Goal: Entertainment & Leisure: Browse casually

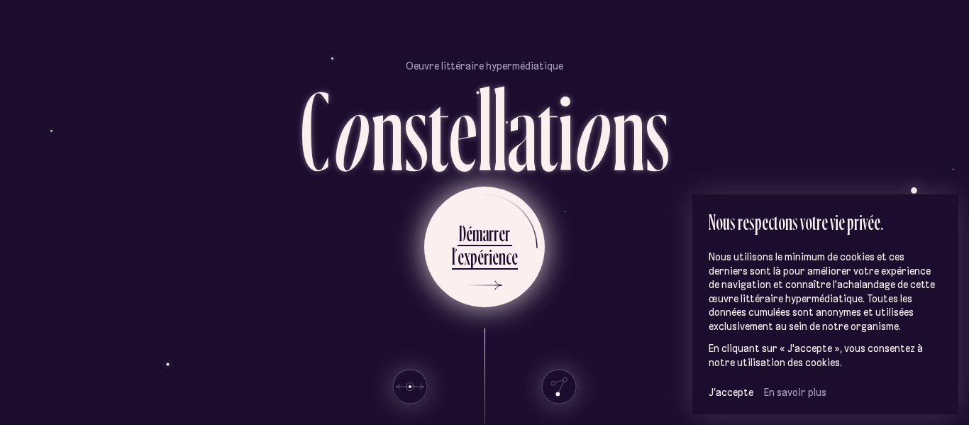
click at [468, 257] on div "x" at bounding box center [467, 257] width 6 height 28
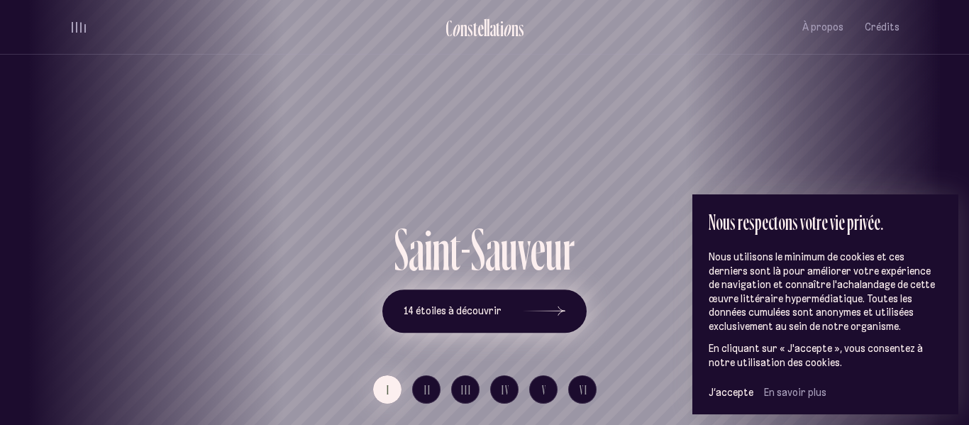
click at [565, 307] on button "14 étoiles à découvrir" at bounding box center [484, 311] width 204 height 44
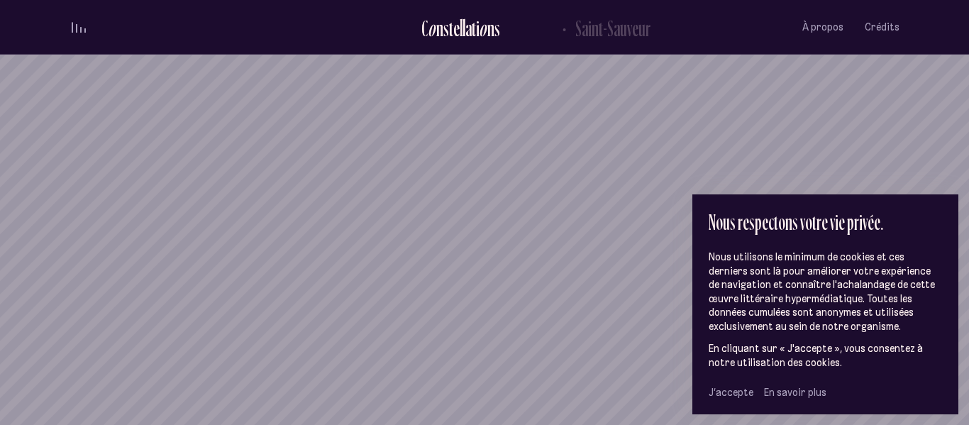
click at [724, 390] on span "J’accepte" at bounding box center [731, 392] width 45 height 13
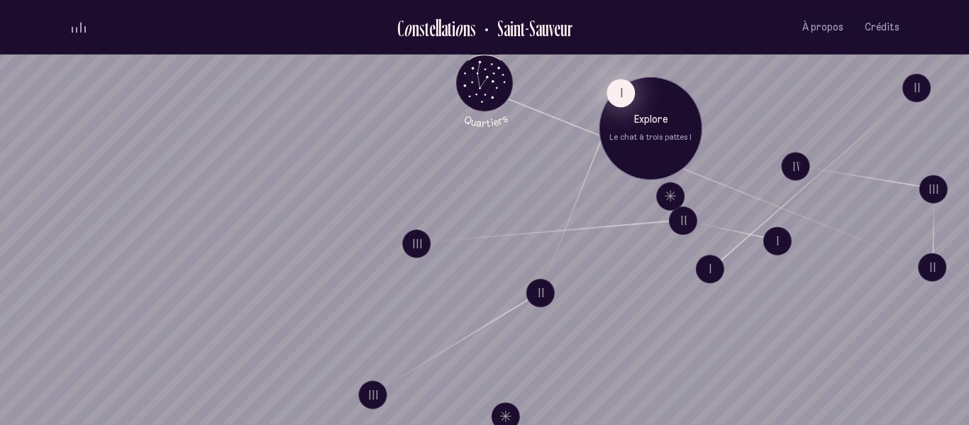
click at [622, 98] on button "I" at bounding box center [621, 93] width 28 height 28
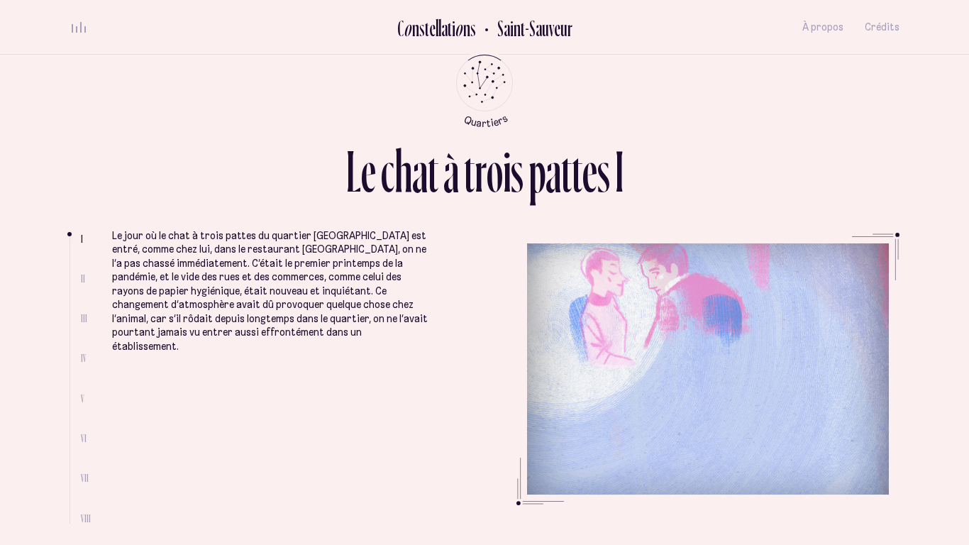
click at [80, 33] on button "volume audio" at bounding box center [79, 27] width 18 height 15
click at [653, 372] on ul "Le jour où le chat à trois pattes du quartier [GEOGRAPHIC_DATA] est entré, comm…" at bounding box center [505, 378] width 787 height 291
click at [486, 70] on icon "Retour au menu principal" at bounding box center [485, 68] width 1 height 1
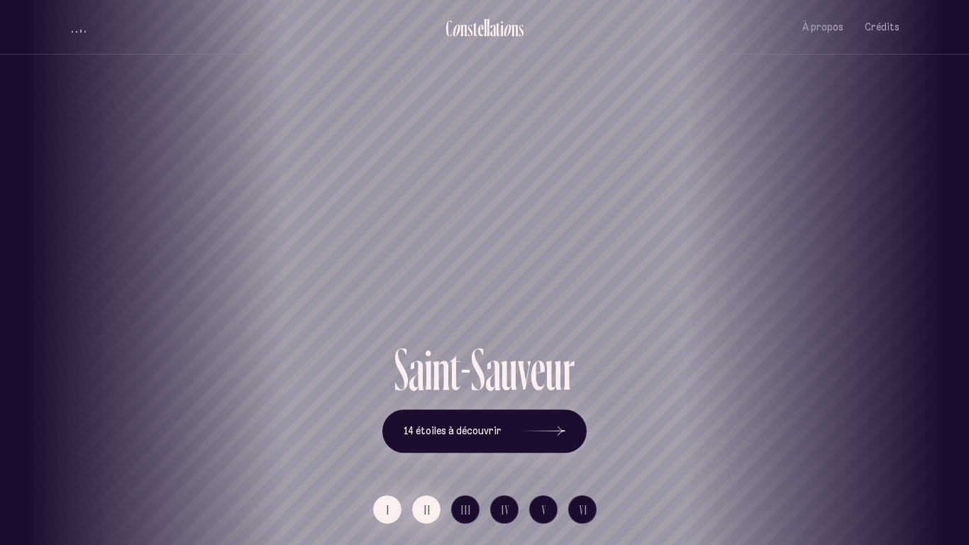
click at [419, 424] on button "II" at bounding box center [426, 509] width 28 height 28
click at [390, 424] on button "I" at bounding box center [387, 509] width 28 height 28
click at [551, 424] on icon at bounding box center [544, 431] width 43 height 106
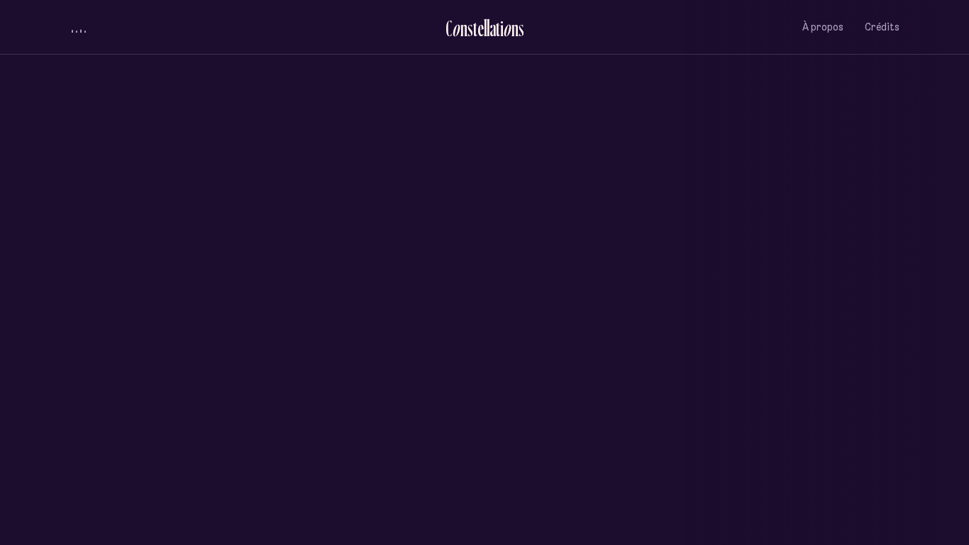
click at [74, 20] on button "volume audio" at bounding box center [79, 27] width 18 height 15
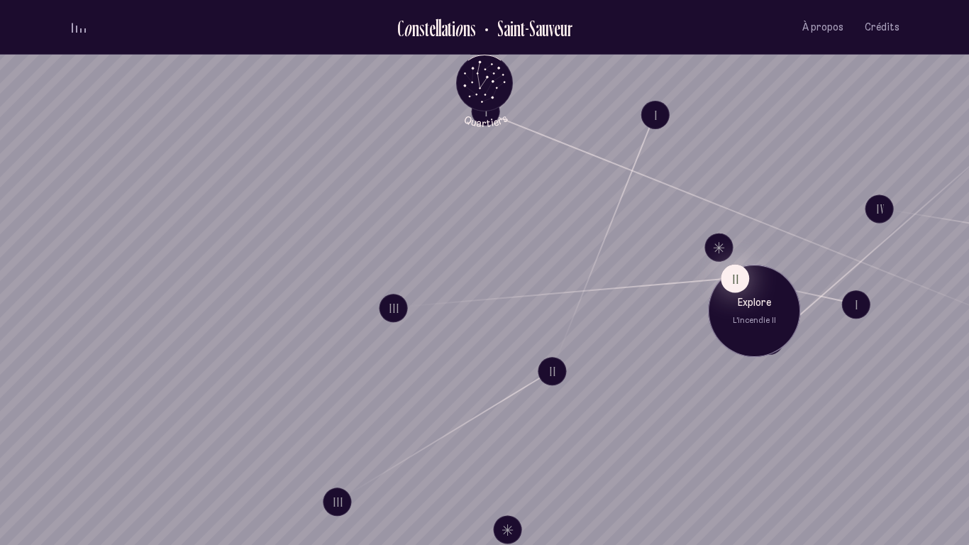
click at [746, 283] on button "II" at bounding box center [735, 279] width 28 height 28
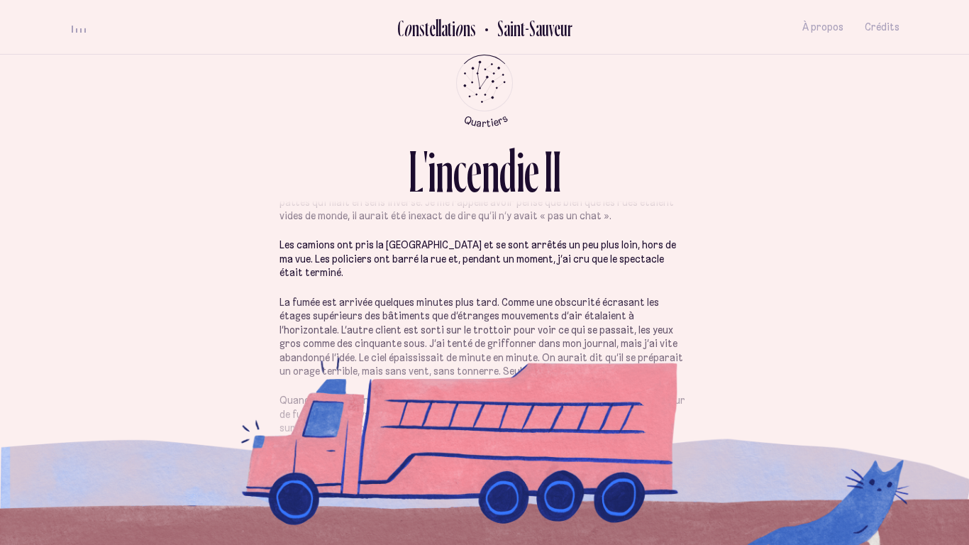
scroll to position [92, 0]
click at [85, 20] on button "volume audio" at bounding box center [79, 27] width 18 height 15
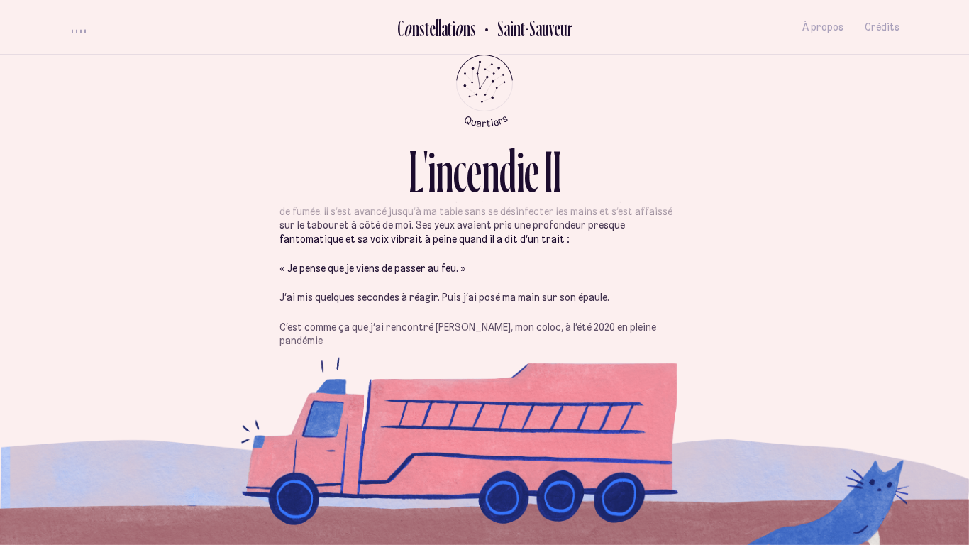
scroll to position [296, 0]
click at [505, 84] on icon "Quartiers" at bounding box center [484, 105] width 83 height 43
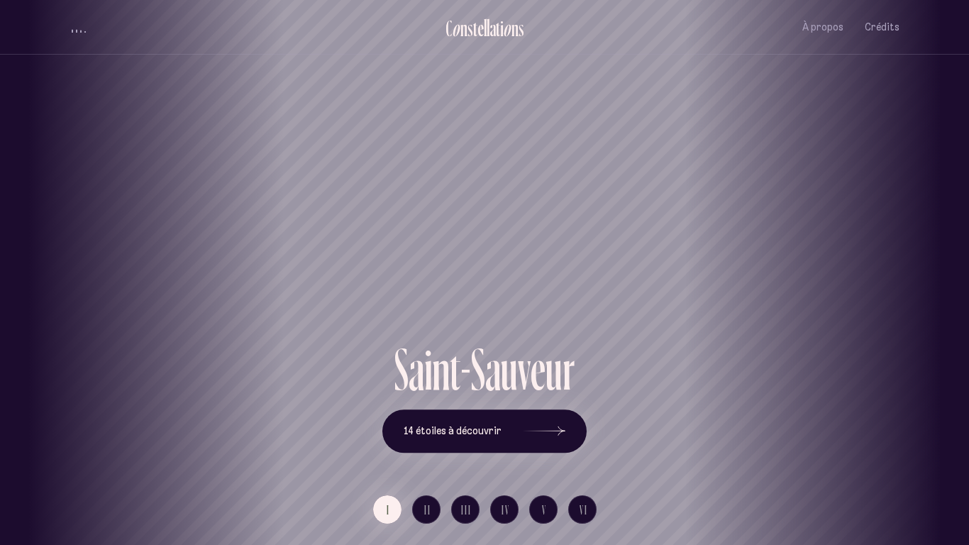
click at [552, 424] on div "[GEOGRAPHIC_DATA] [GEOGRAPHIC_DATA] [GEOGRAPHIC_DATA][PERSON_NAME][GEOGRAPHIC_D…" at bounding box center [484, 272] width 969 height 545
click at [570, 424] on button "14 étoiles à découvrir" at bounding box center [484, 431] width 204 height 44
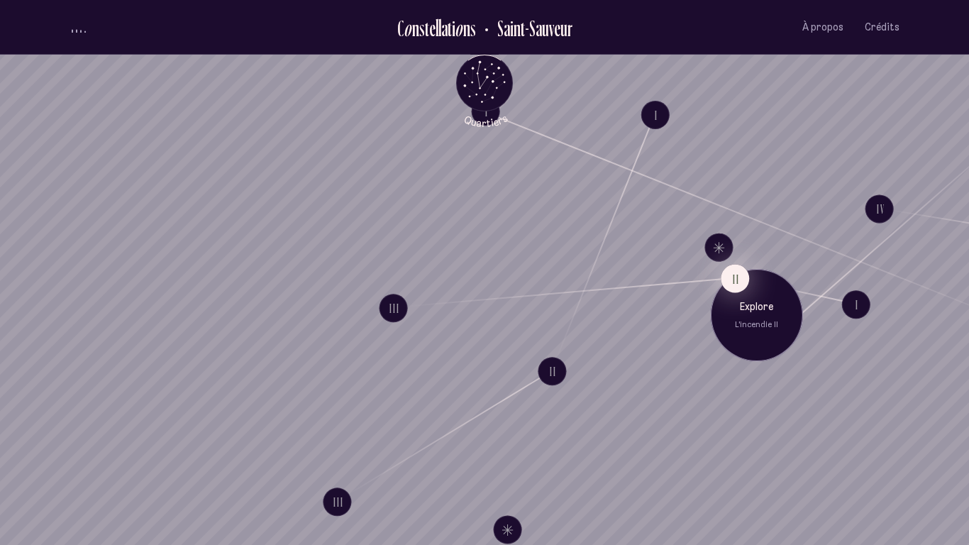
click at [741, 275] on button "II" at bounding box center [735, 279] width 28 height 28
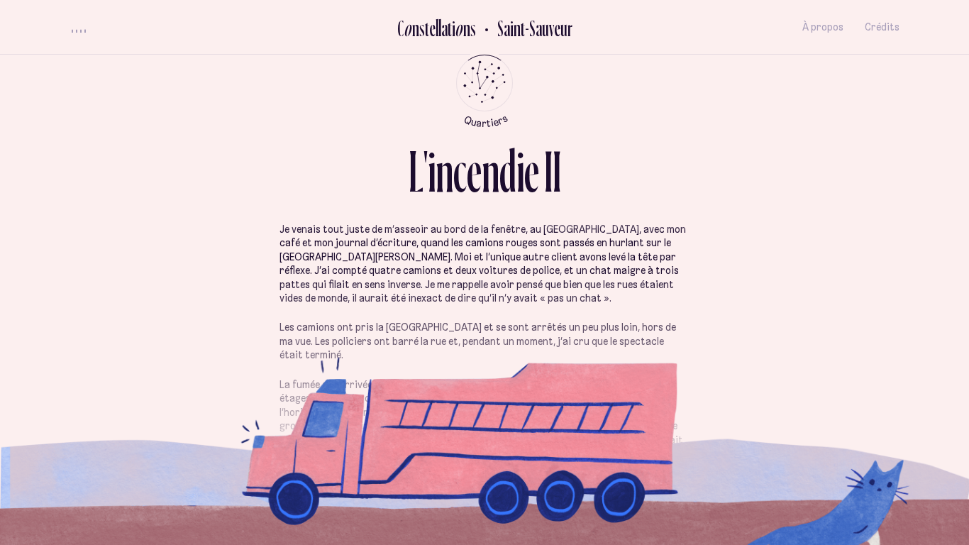
scroll to position [17, 0]
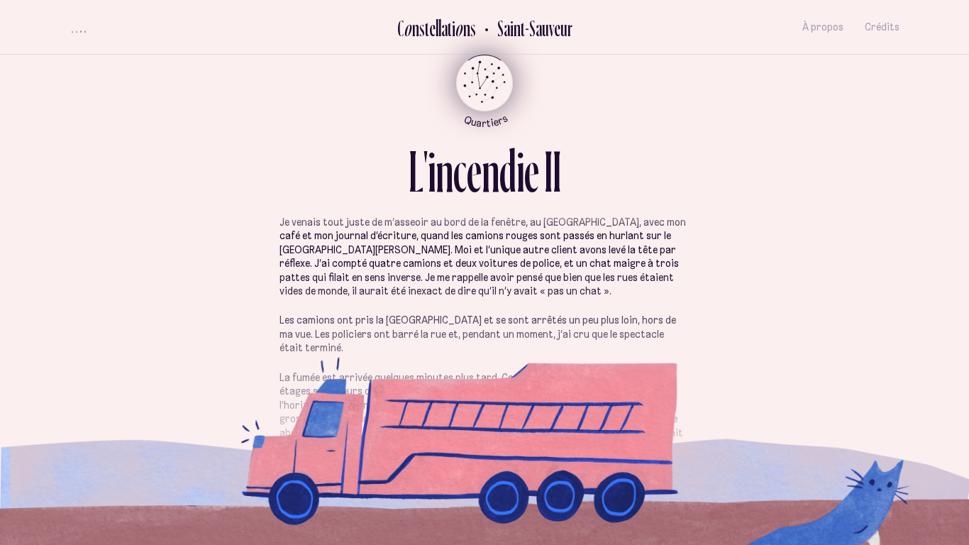
click at [484, 100] on icon "Quartiers" at bounding box center [484, 105] width 83 height 43
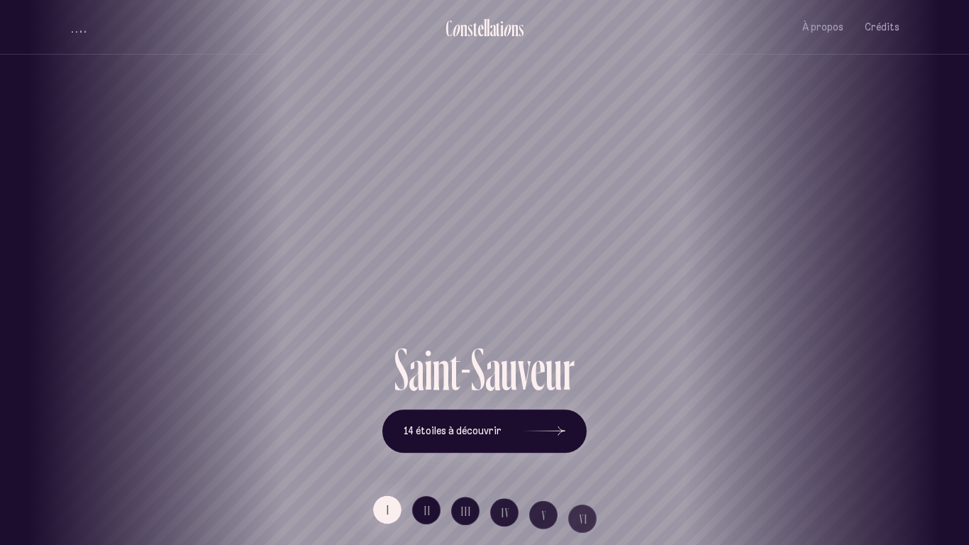
click at [571, 424] on div "[GEOGRAPHIC_DATA] [GEOGRAPHIC_DATA] [GEOGRAPHIC_DATA][PERSON_NAME][GEOGRAPHIC_D…" at bounding box center [484, 272] width 969 height 545
click at [549, 424] on div "[GEOGRAPHIC_DATA] [GEOGRAPHIC_DATA] [GEOGRAPHIC_DATA][PERSON_NAME][GEOGRAPHIC_D…" at bounding box center [484, 272] width 969 height 545
click at [553, 424] on icon at bounding box center [544, 431] width 43 height 106
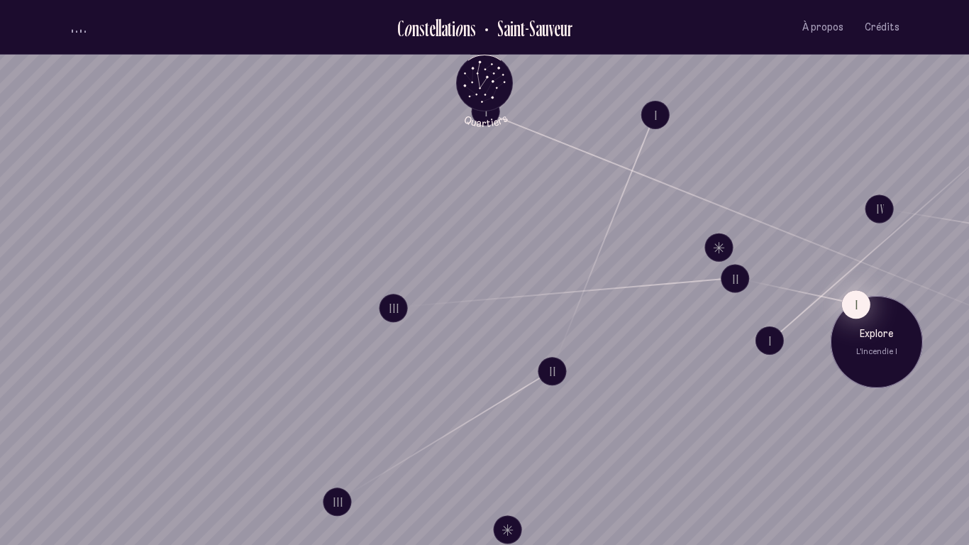
click at [864, 300] on button "I" at bounding box center [856, 304] width 28 height 28
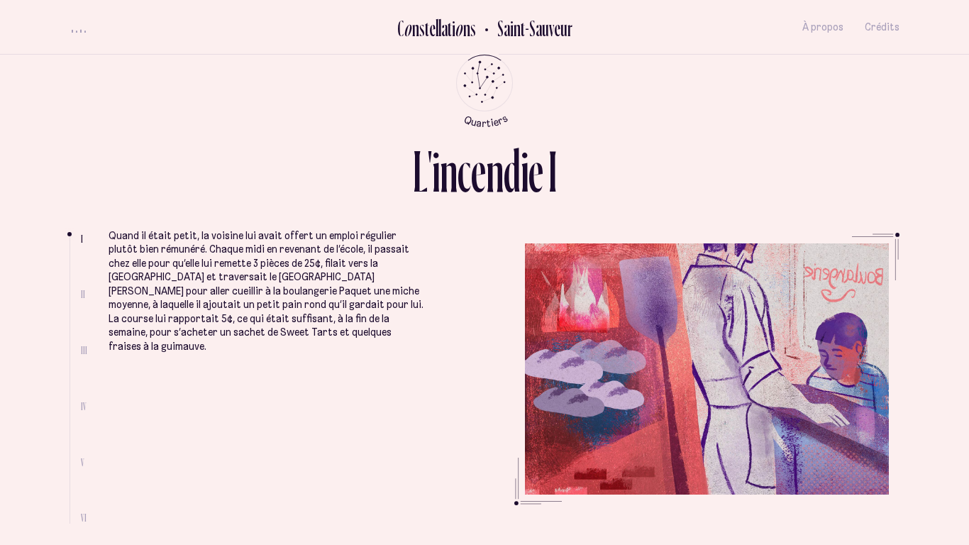
click at [77, 293] on ul at bounding box center [75, 379] width 11 height 287
click at [539, 34] on h2 "Saint-Sauveur" at bounding box center [530, 27] width 86 height 23
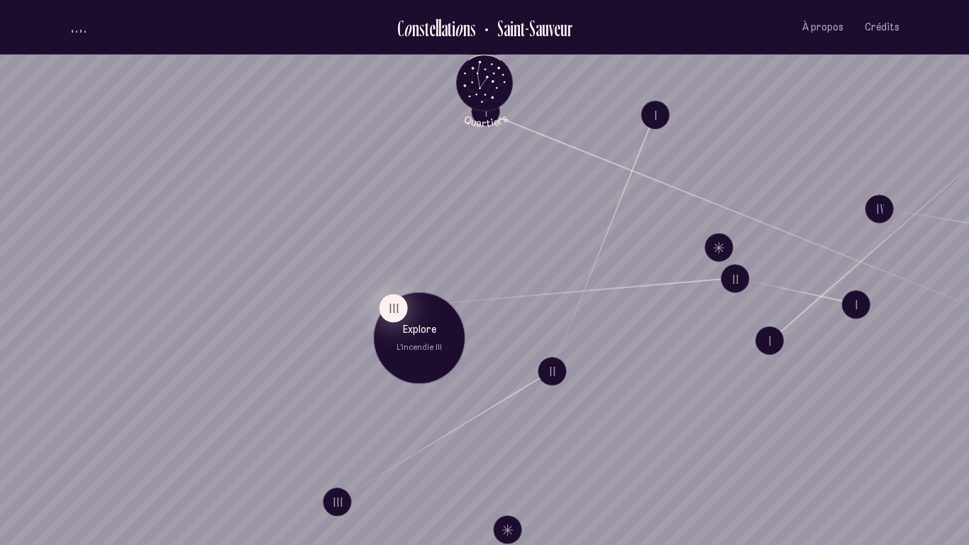
click at [392, 318] on button "III" at bounding box center [394, 308] width 28 height 28
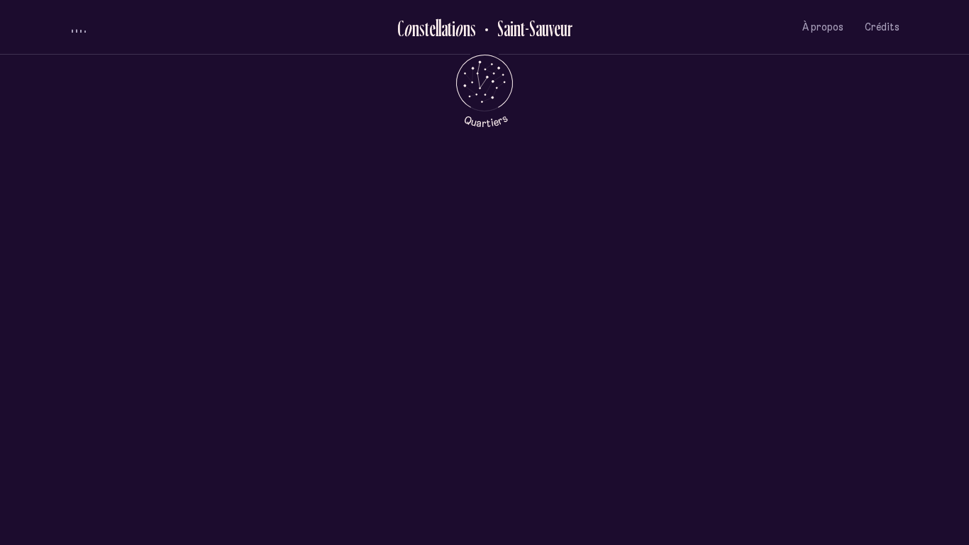
scroll to position [688, 0]
click at [80, 30] on span "volume audio" at bounding box center [80, 31] width 1 height 3
click at [515, 233] on ul "[PERSON_NAME]" at bounding box center [484, 219] width 75 height 71
click at [485, 200] on use at bounding box center [485, 201] width 34 height 35
click at [491, 188] on icon at bounding box center [484, 201] width 35 height 35
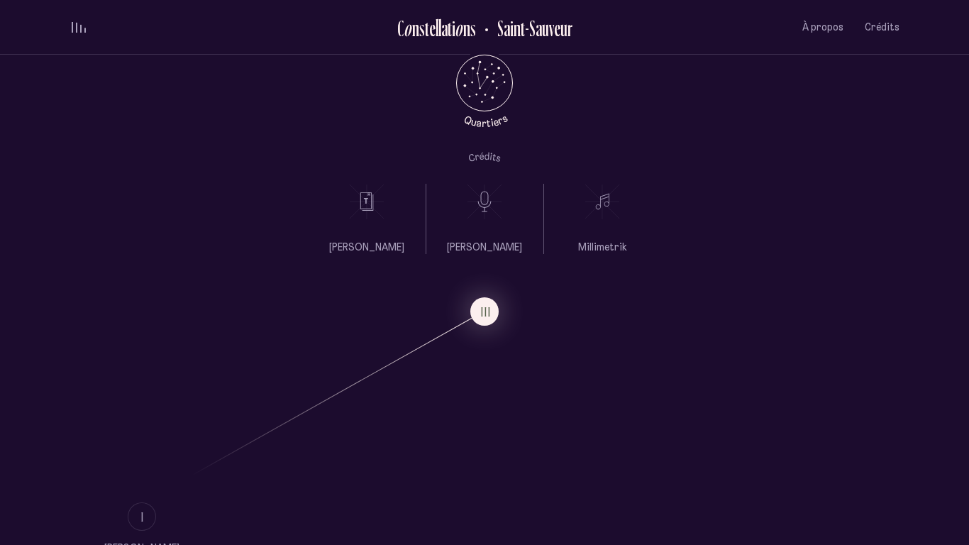
click at [619, 213] on use at bounding box center [602, 201] width 34 height 35
click at [813, 18] on button "À propos" at bounding box center [822, 27] width 41 height 33
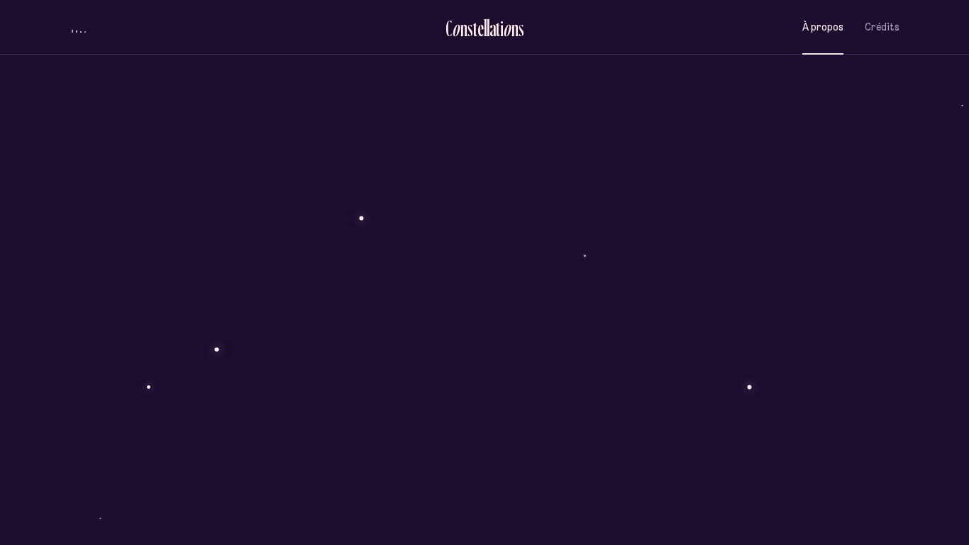
scroll to position [1312, 0]
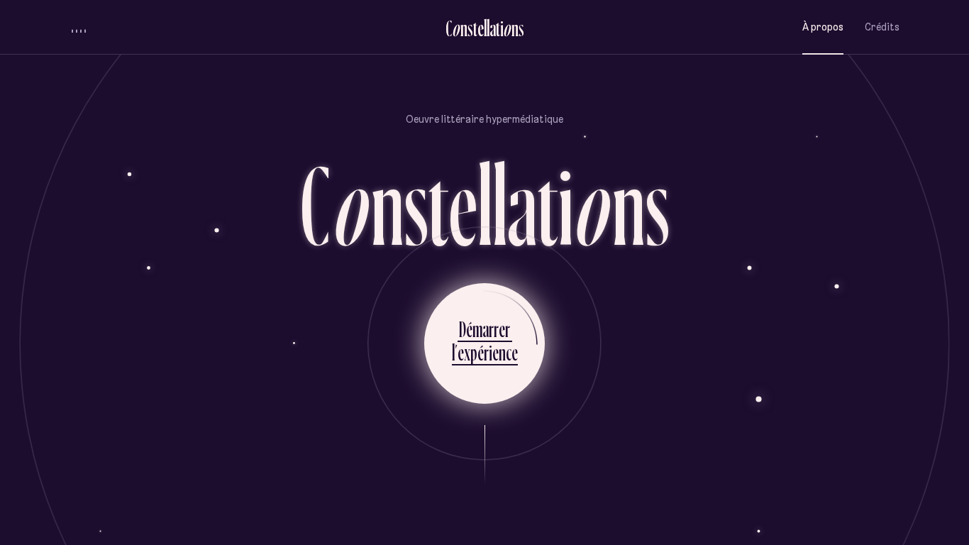
click at [530, 301] on ul "D é m a r r e r l ’ e x p é r i e n c e" at bounding box center [484, 343] width 121 height 121
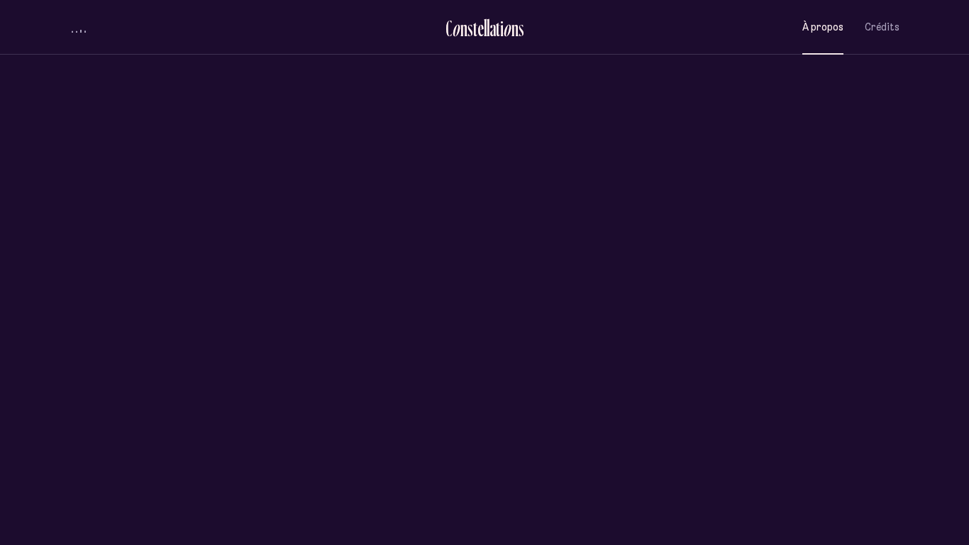
scroll to position [0, 0]
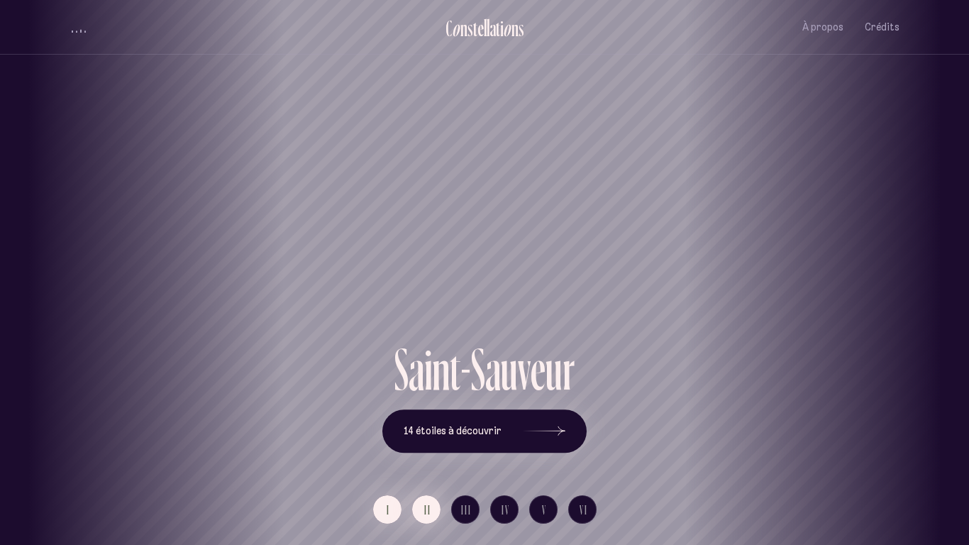
click at [436, 424] on button "II" at bounding box center [426, 509] width 28 height 28
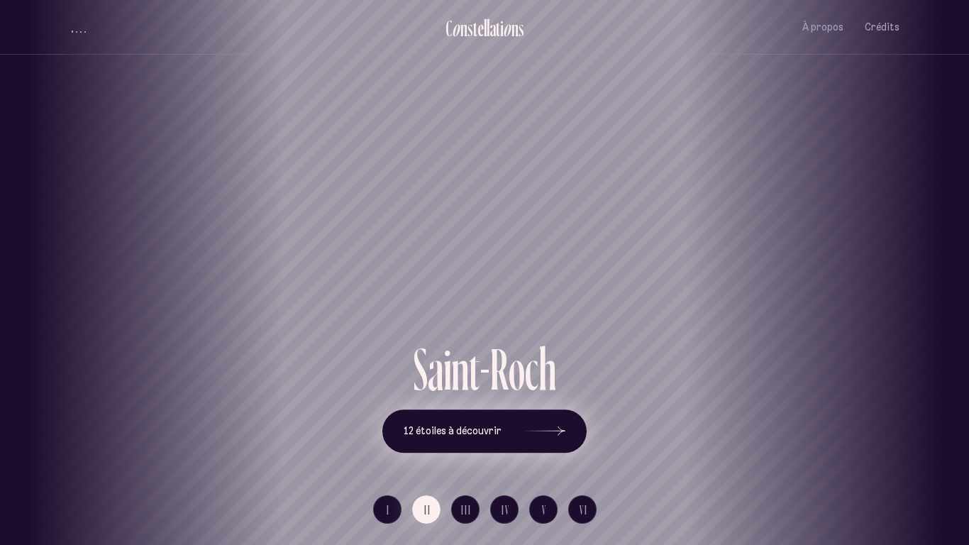
click at [533, 424] on icon at bounding box center [544, 431] width 43 height 106
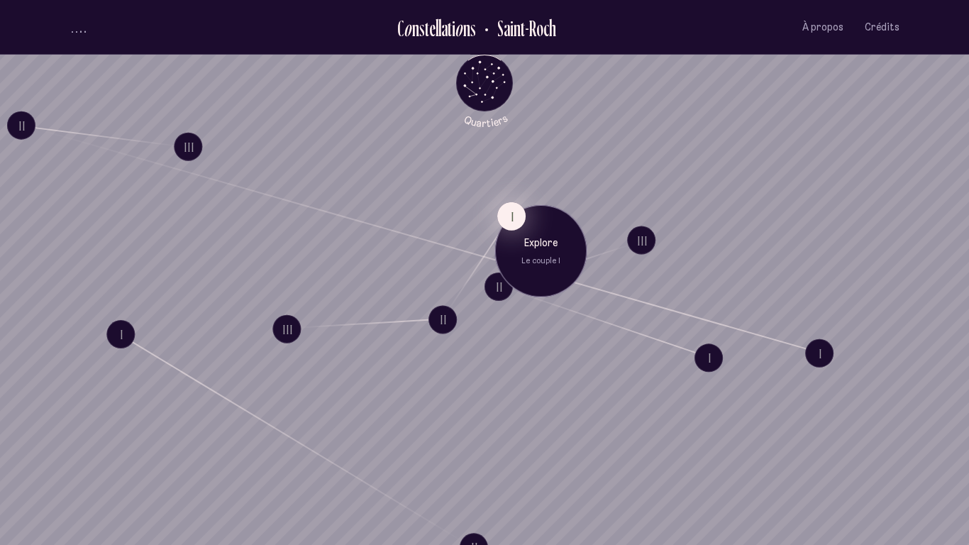
click at [502, 217] on button "I" at bounding box center [511, 216] width 28 height 28
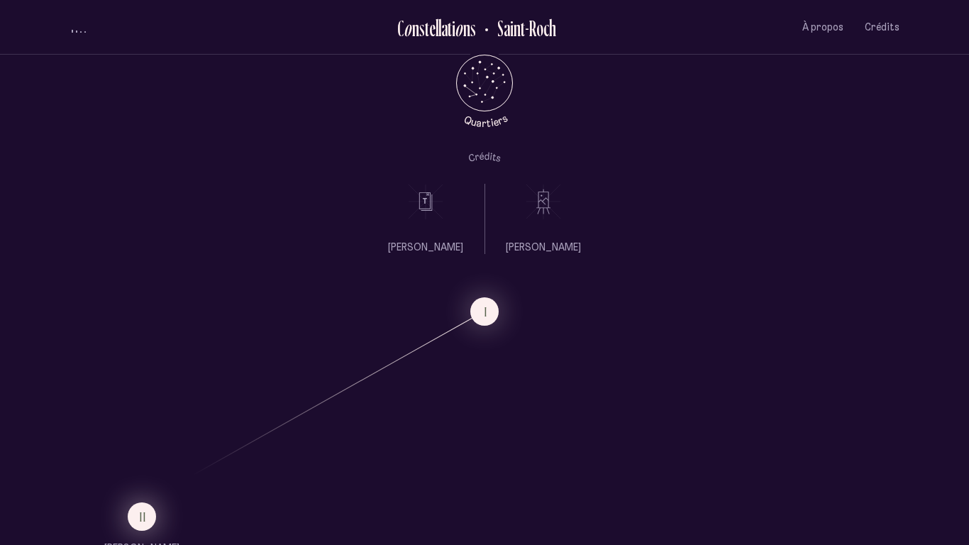
click at [155, 424] on button "II" at bounding box center [142, 516] width 28 height 28
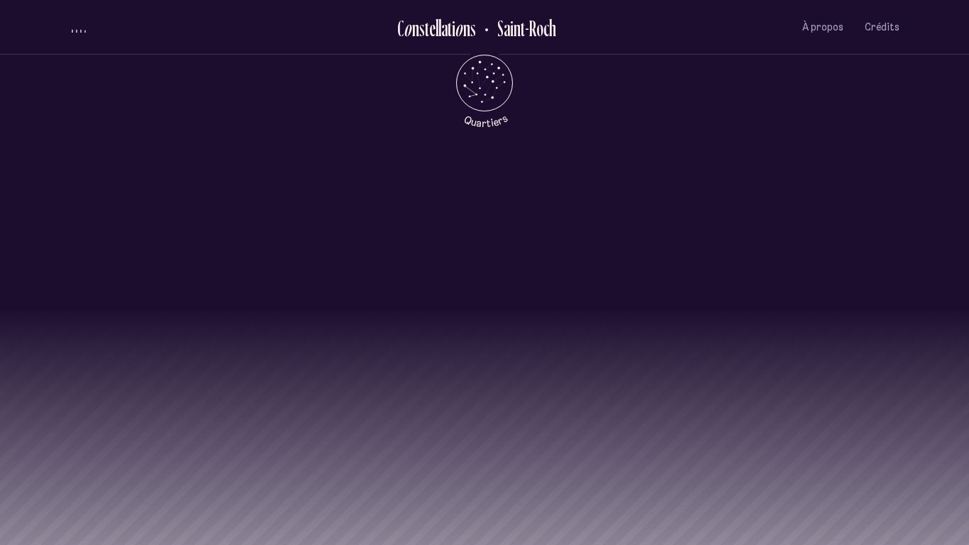
scroll to position [1410, 0]
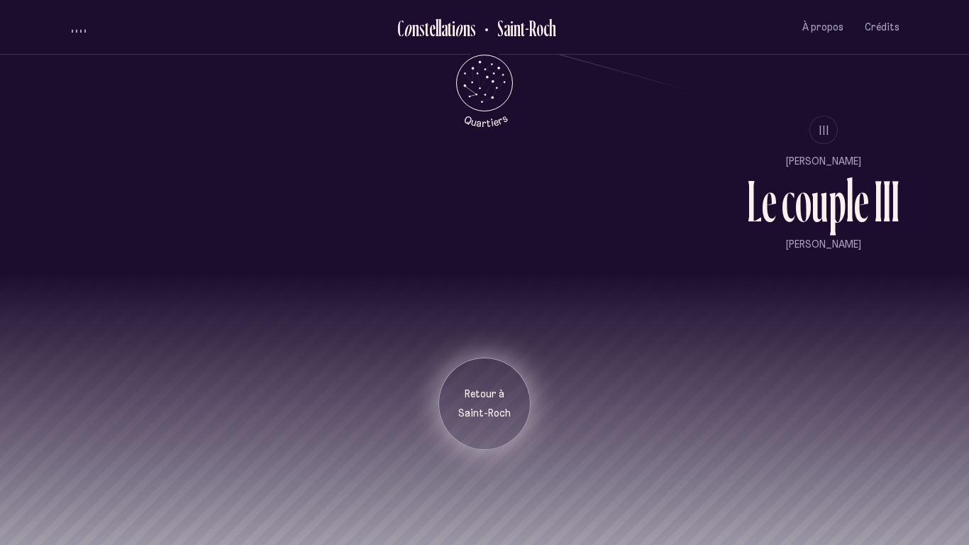
click at [472, 416] on p "Saint-Roch" at bounding box center [484, 414] width 71 height 14
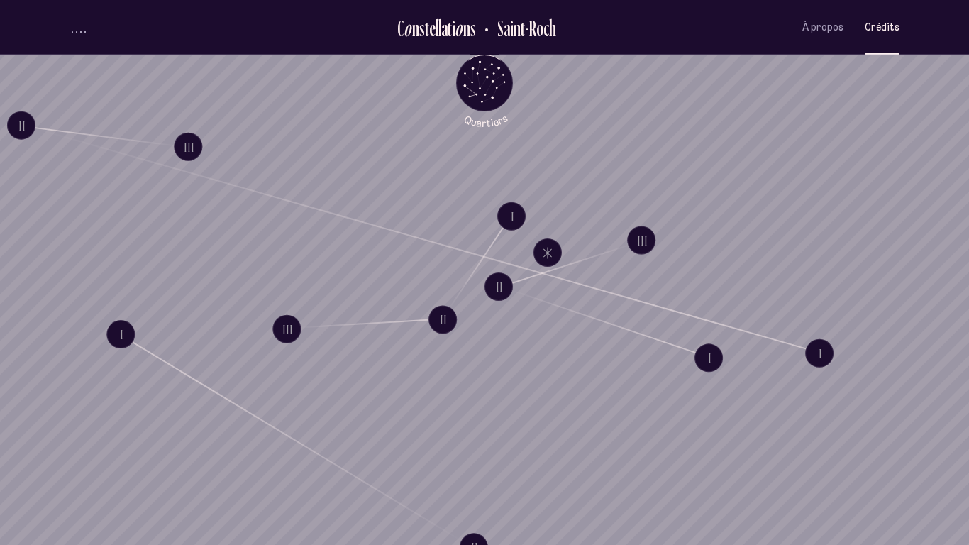
click at [888, 23] on span "Crédits" at bounding box center [882, 27] width 35 height 12
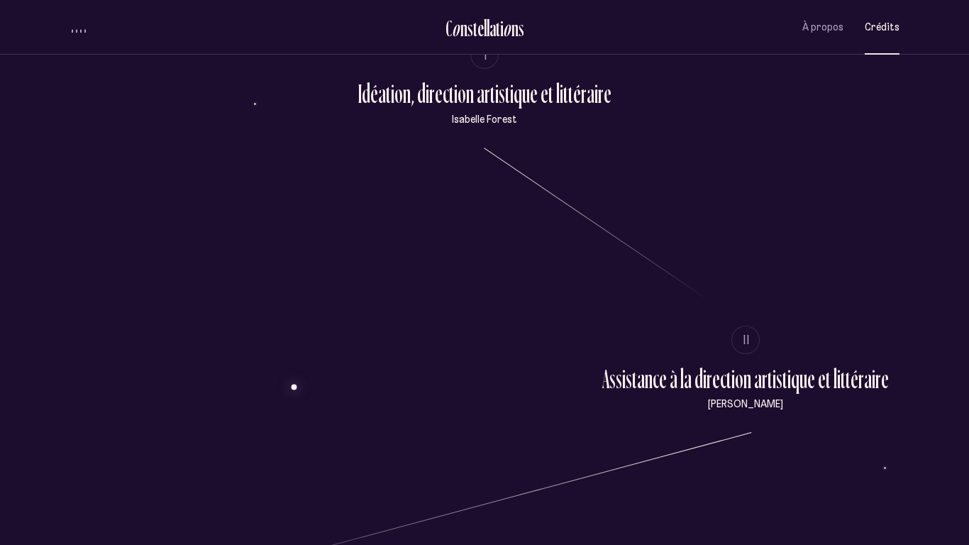
scroll to position [131, 0]
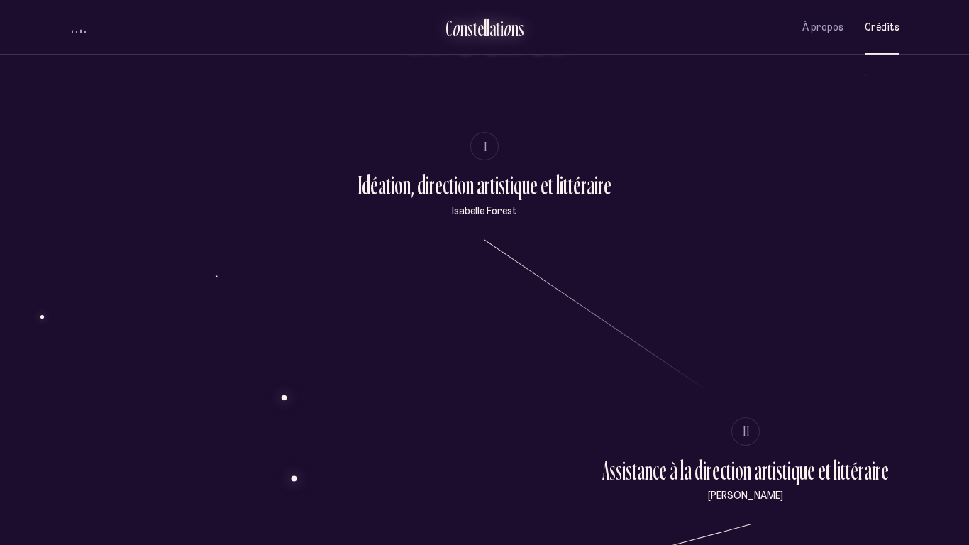
click at [468, 35] on div "s" at bounding box center [471, 27] width 6 height 23
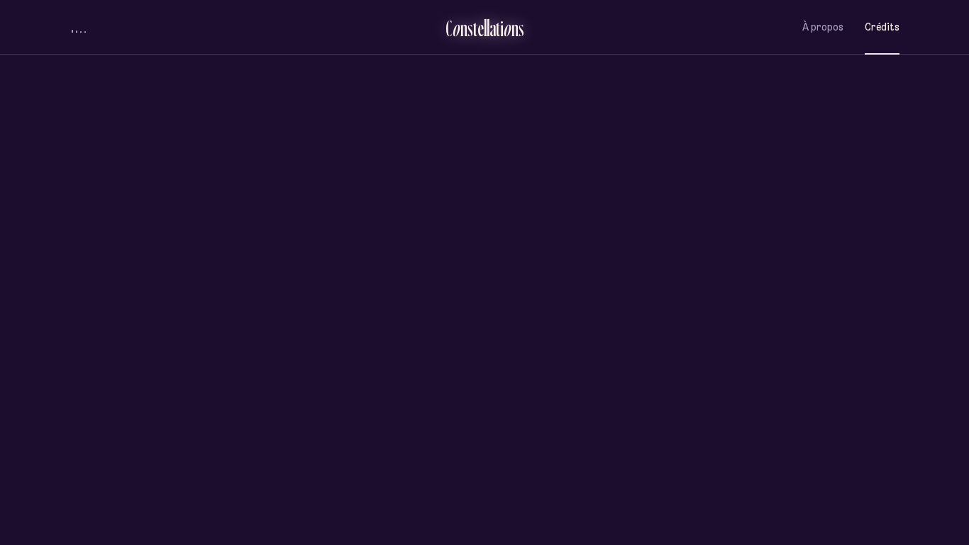
scroll to position [0, 0]
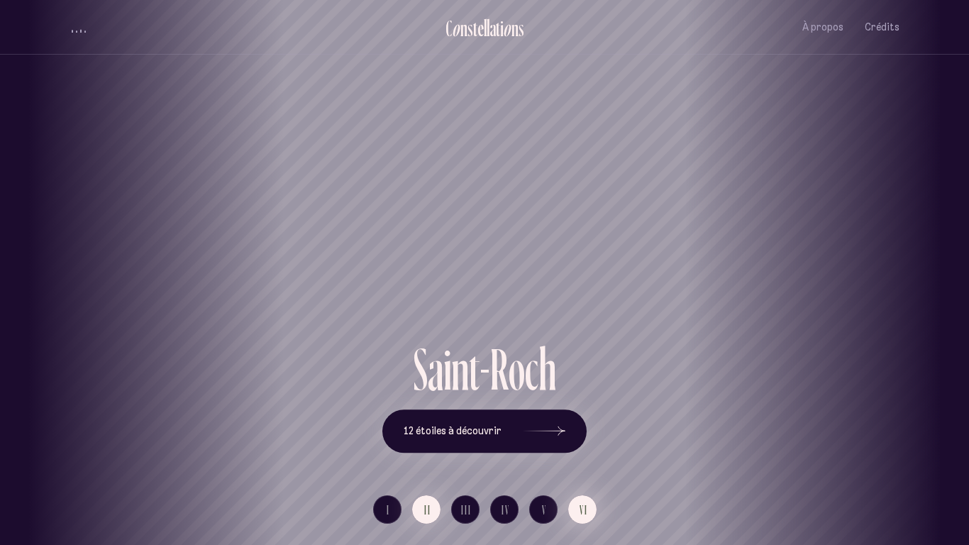
click at [585, 424] on span "VI" at bounding box center [584, 510] width 9 height 12
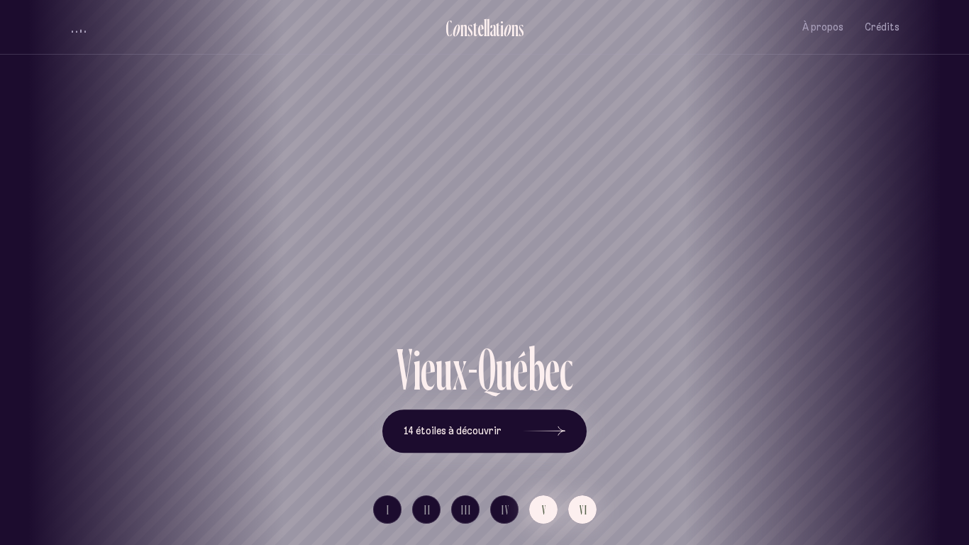
click at [544, 424] on span "V" at bounding box center [544, 510] width 5 height 12
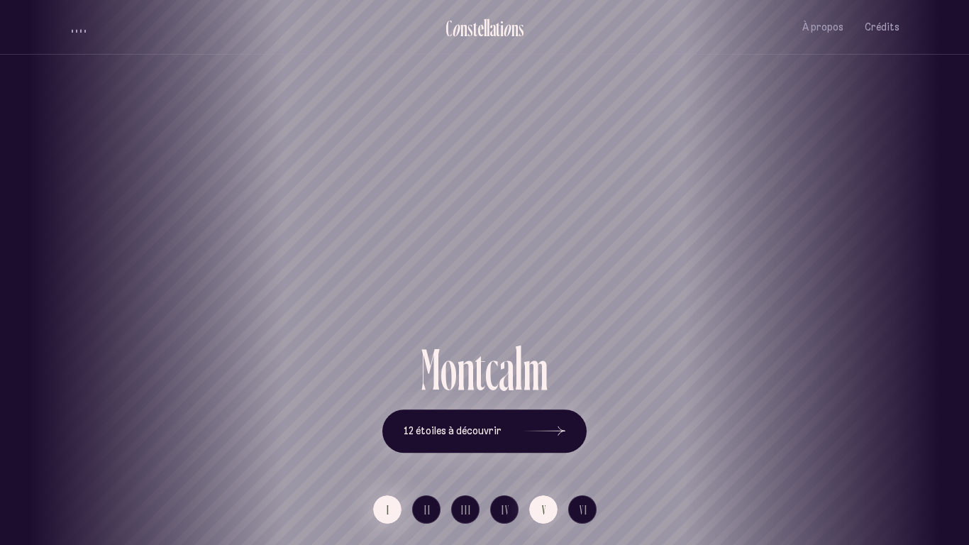
click at [387, 424] on span "I" at bounding box center [389, 510] width 4 height 12
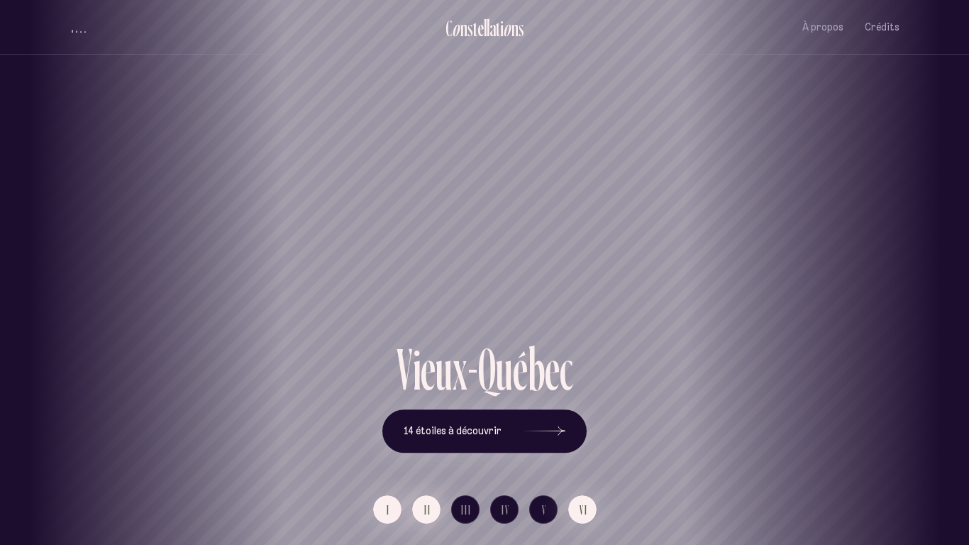
click at [424, 424] on button "II" at bounding box center [426, 509] width 28 height 28
click at [394, 424] on button "I" at bounding box center [387, 509] width 28 height 28
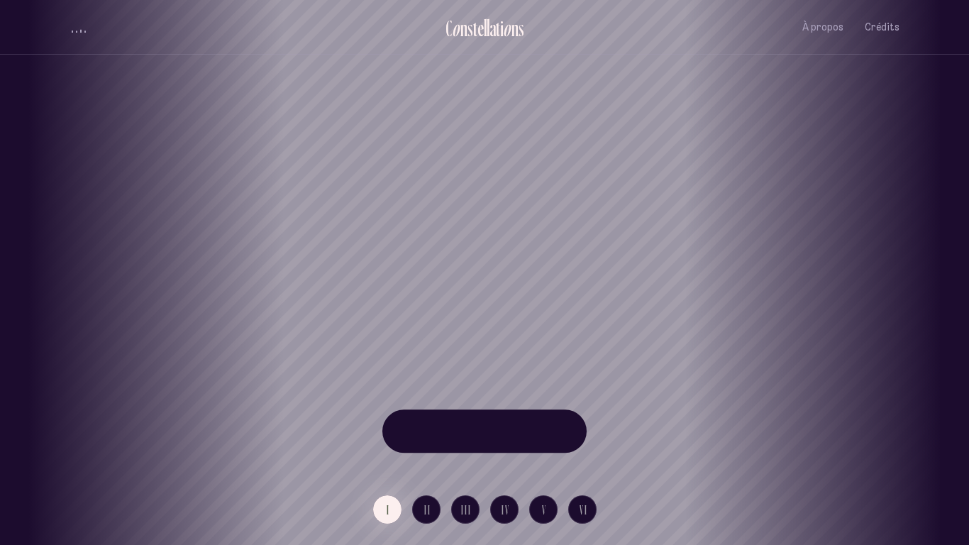
click at [422, 316] on div "[GEOGRAPHIC_DATA] [GEOGRAPHIC_DATA] [GEOGRAPHIC_DATA][PERSON_NAME][GEOGRAPHIC_D…" at bounding box center [484, 272] width 969 height 545
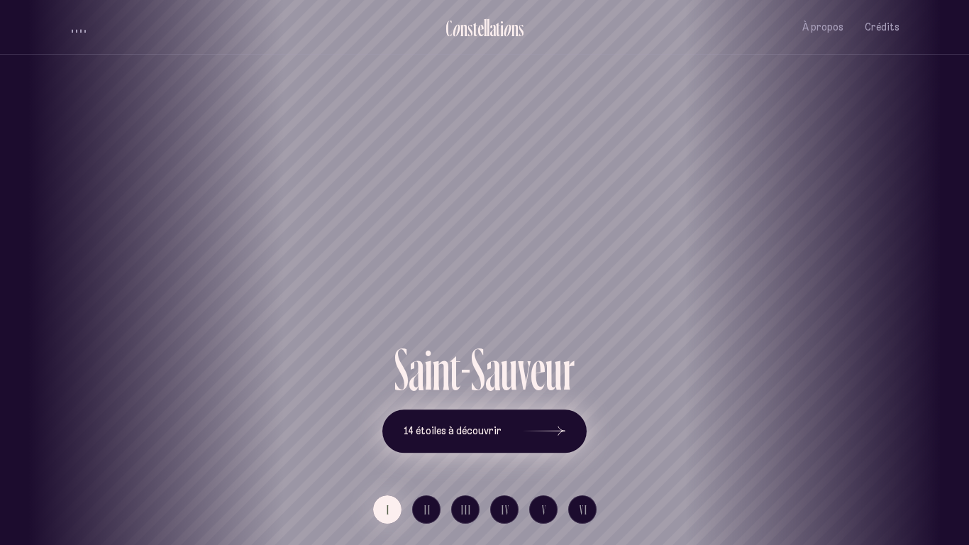
click at [520, 419] on button "14 étoiles à découvrir" at bounding box center [484, 431] width 204 height 44
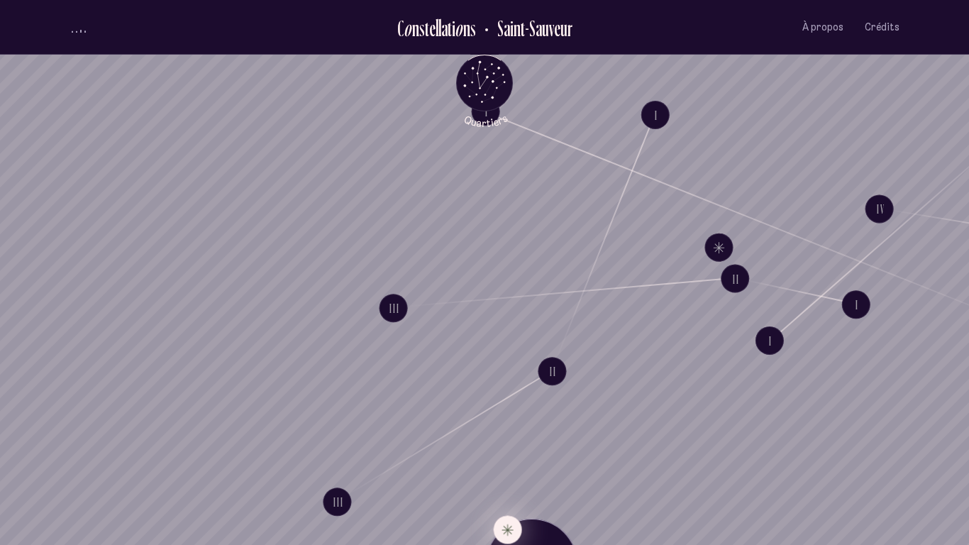
click at [507, 424] on button "Explore Étoile solitaire IV" at bounding box center [508, 529] width 28 height 28
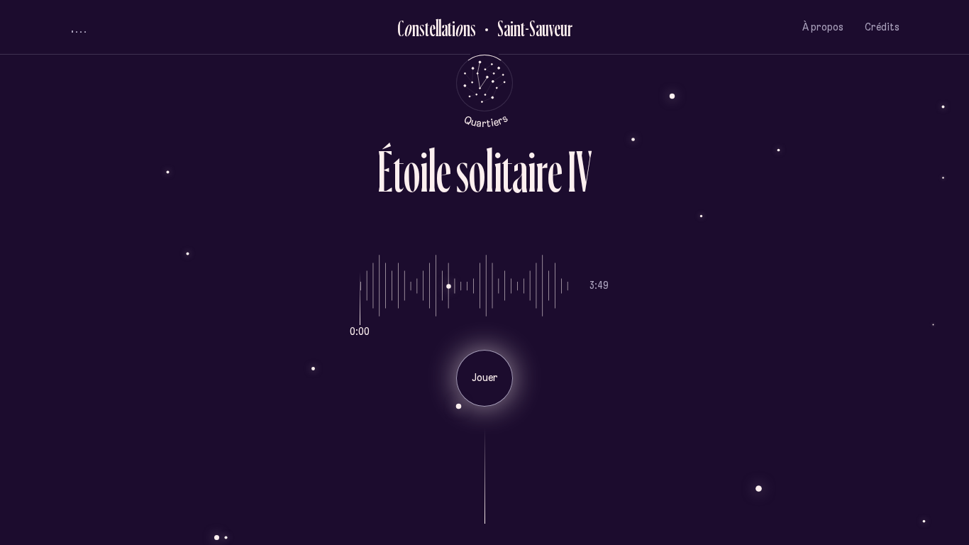
click at [485, 394] on div "Jouer" at bounding box center [484, 378] width 57 height 57
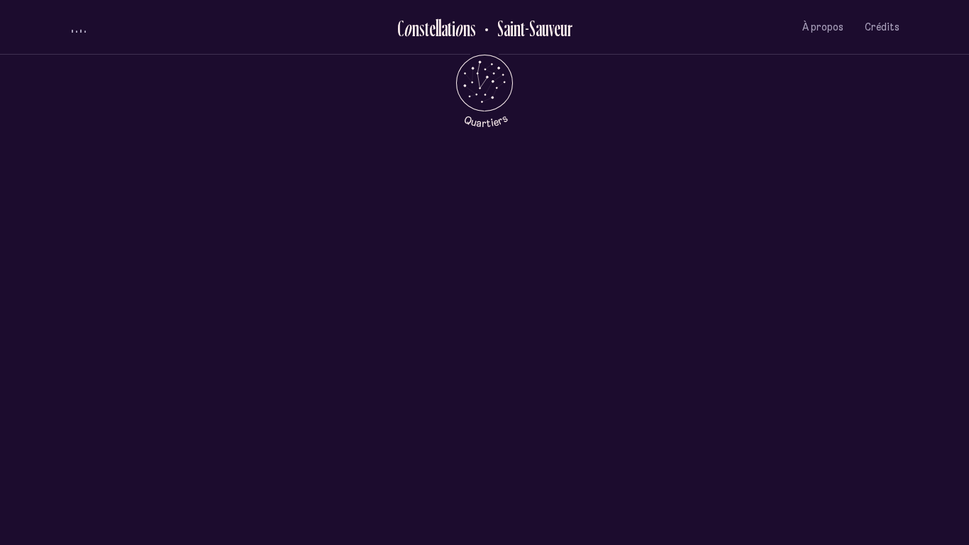
scroll to position [681, 0]
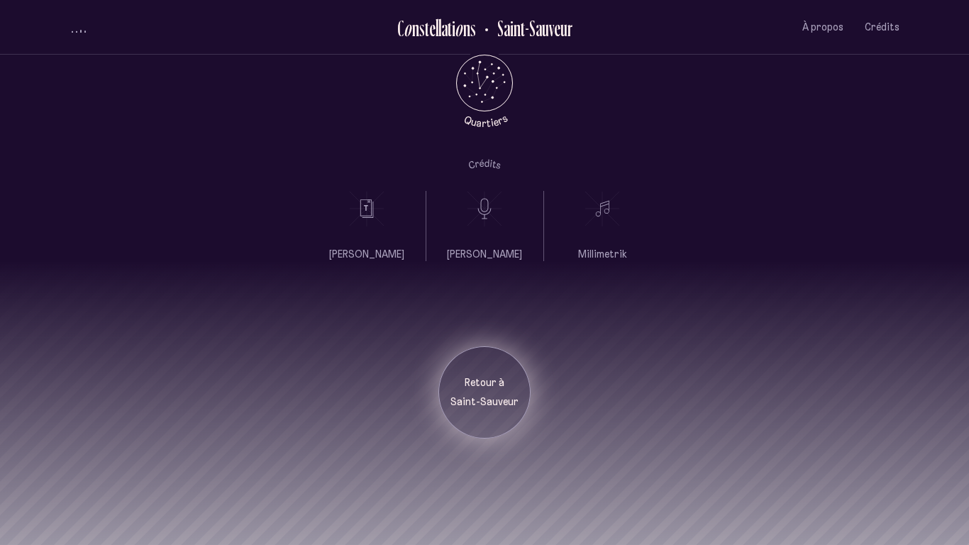
click at [479, 394] on div "Retour à [GEOGRAPHIC_DATA]" at bounding box center [484, 392] width 71 height 33
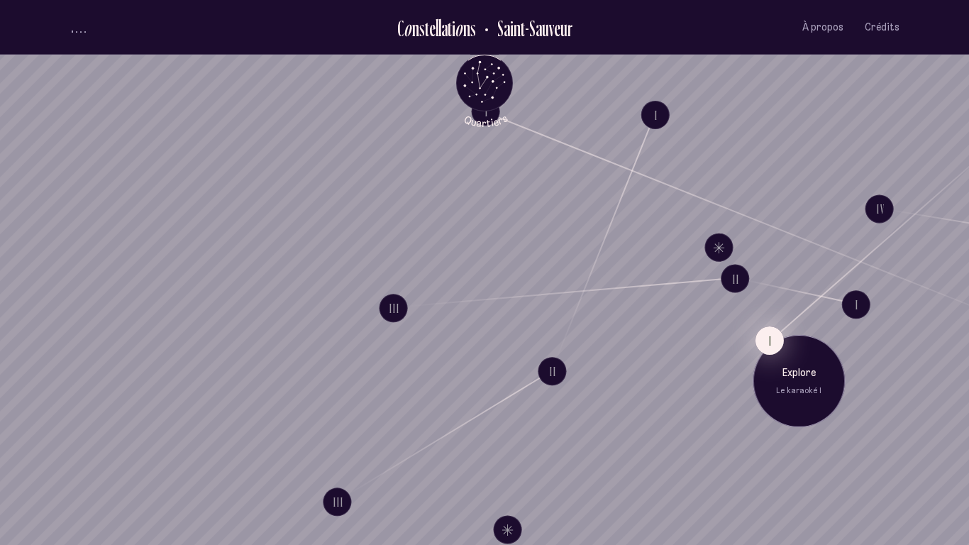
click at [761, 330] on button "I" at bounding box center [770, 340] width 28 height 28
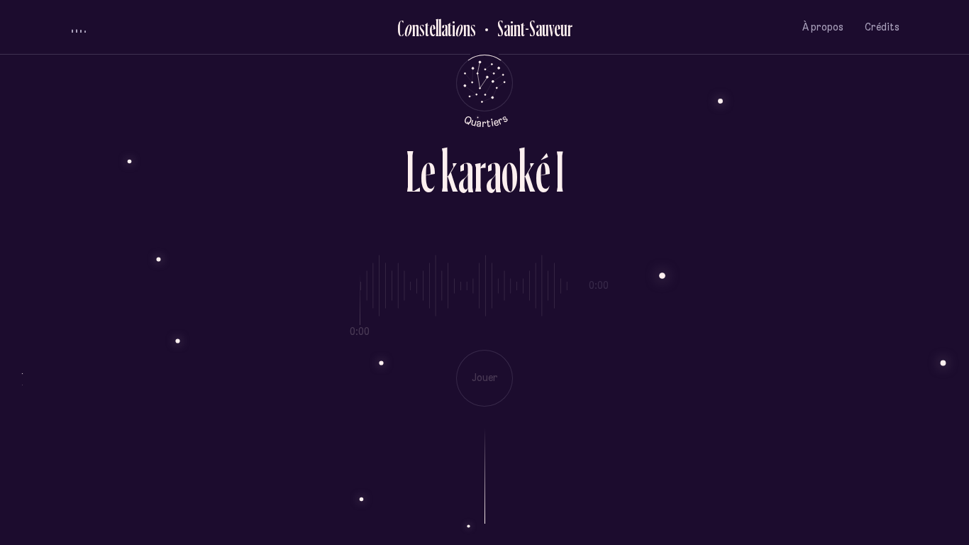
click at [472, 376] on div "0:00 0:00 Jouer" at bounding box center [485, 320] width 830 height 174
click at [472, 376] on p "Jouer" at bounding box center [484, 378] width 35 height 14
click at [472, 376] on p "Pause" at bounding box center [484, 378] width 35 height 14
click at [802, 19] on div "À propos Crédits" at bounding box center [765, 27] width 270 height 33
click at [814, 28] on span "À propos" at bounding box center [822, 27] width 41 height 12
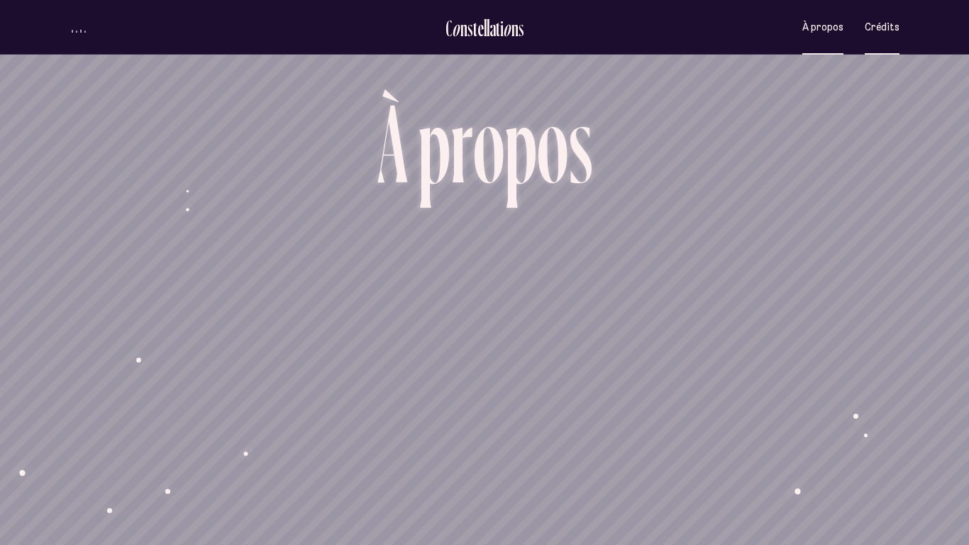
click at [879, 29] on span "Crédits" at bounding box center [882, 27] width 35 height 12
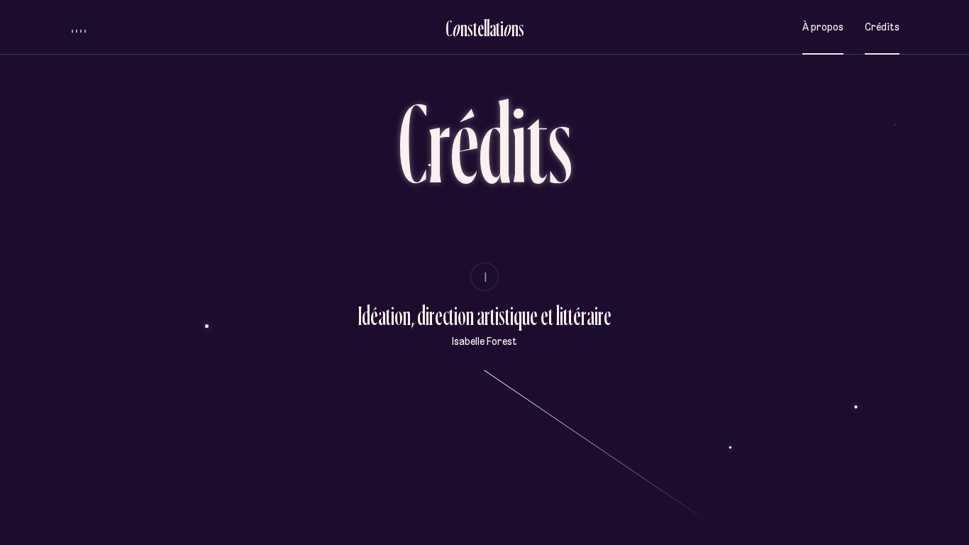
click at [834, 24] on span "À propos" at bounding box center [822, 27] width 41 height 12
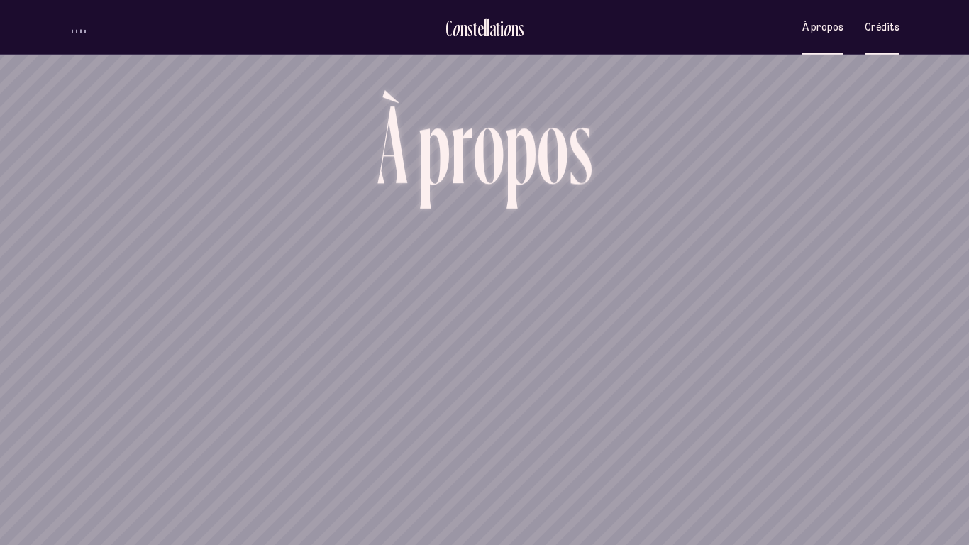
click at [883, 35] on button "Crédits" at bounding box center [882, 27] width 35 height 33
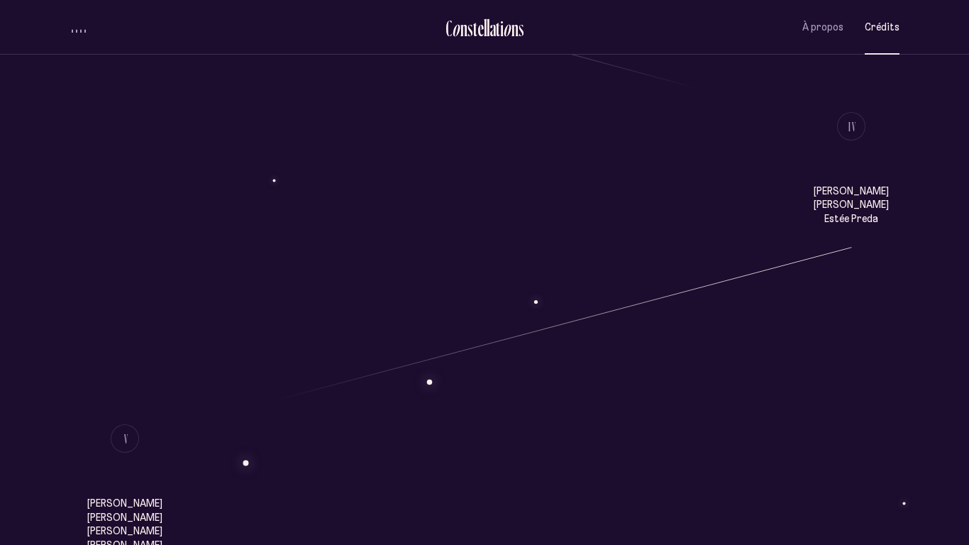
scroll to position [1117, 0]
click at [854, 127] on span "IV" at bounding box center [852, 124] width 9 height 12
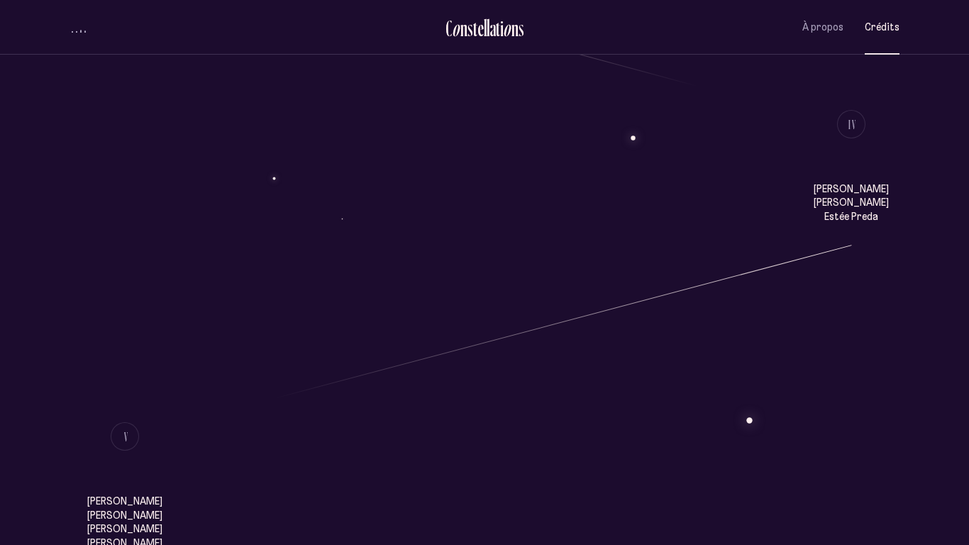
scroll to position [0, 0]
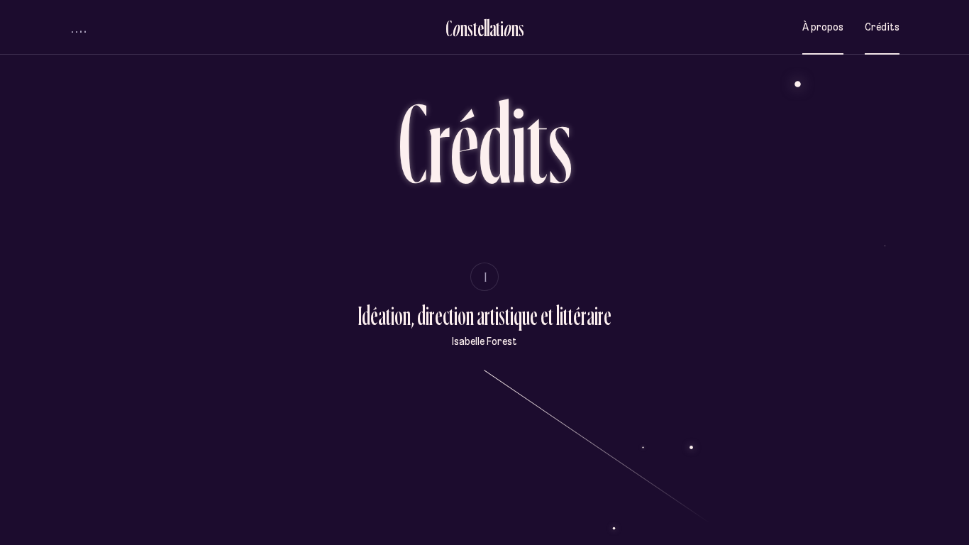
click at [827, 39] on button "À propos" at bounding box center [822, 27] width 41 height 33
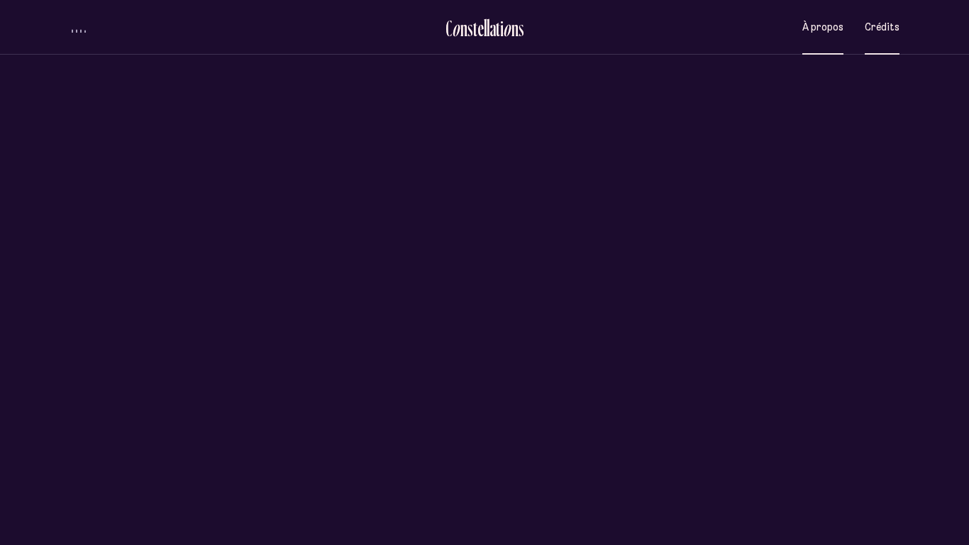
click at [900, 35] on div "C o n s t e l l a t i o n s [GEOGRAPHIC_DATA] À propos Crédits Menu Quartiers" at bounding box center [484, 27] width 851 height 55
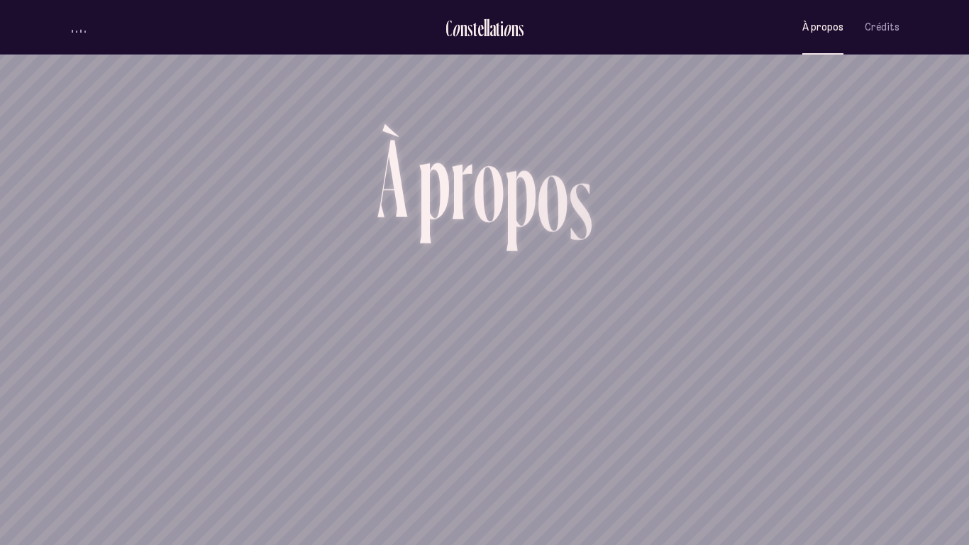
click at [863, 35] on div "À propos Crédits" at bounding box center [850, 27] width 97 height 33
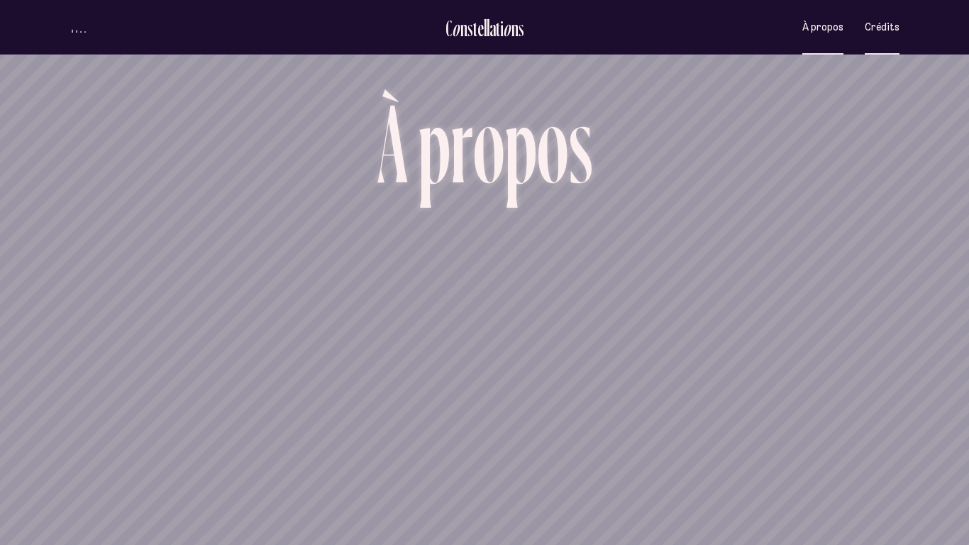
click at [880, 39] on button "Crédits" at bounding box center [882, 27] width 35 height 33
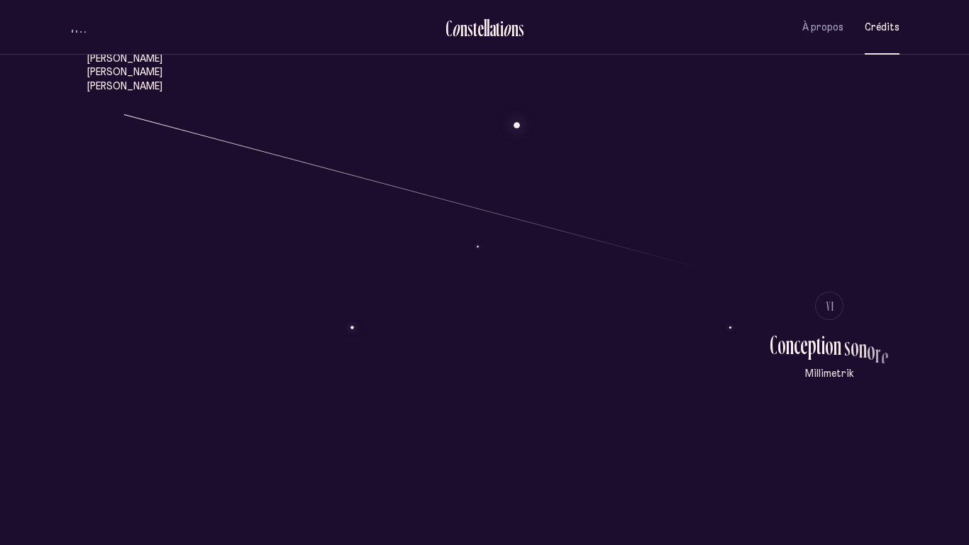
scroll to position [1593, 0]
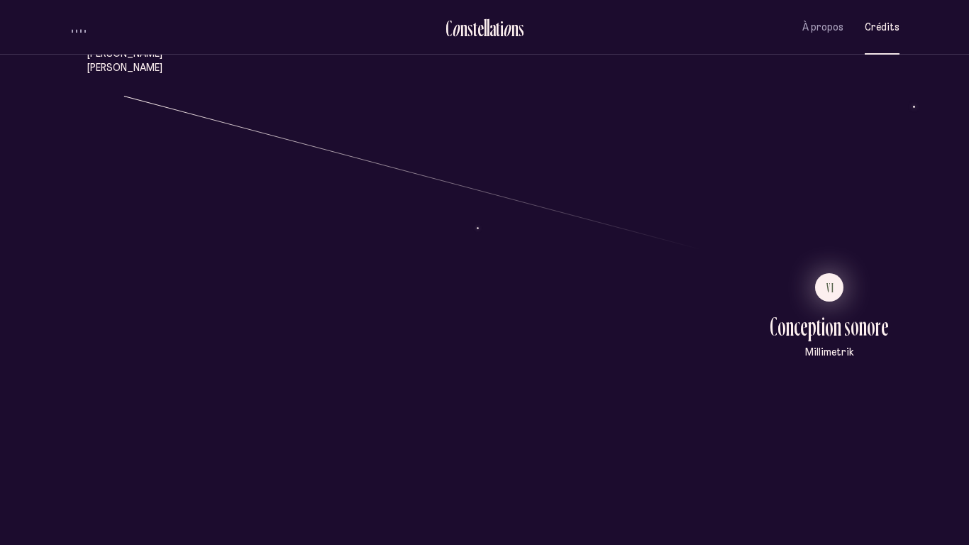
click at [832, 288] on span "VI" at bounding box center [830, 288] width 9 height 12
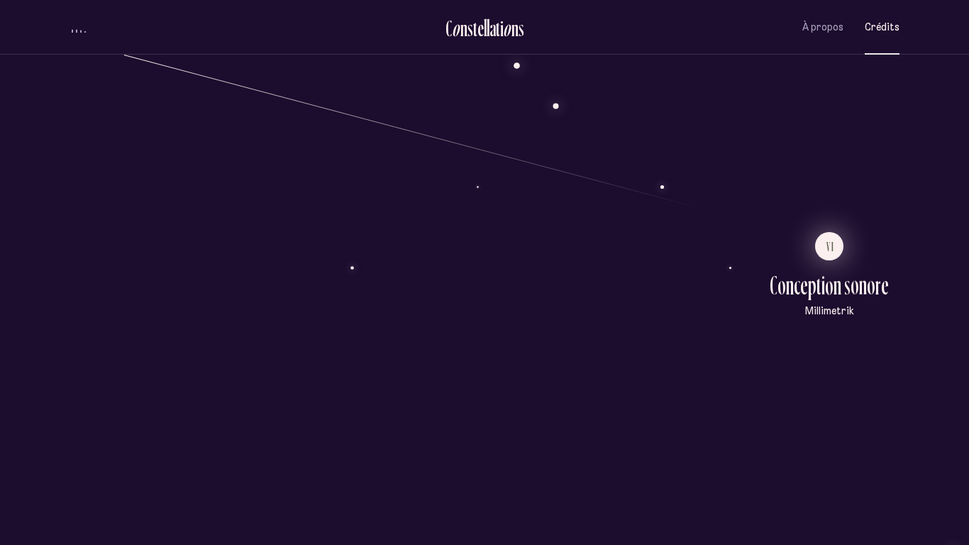
scroll to position [1639, 0]
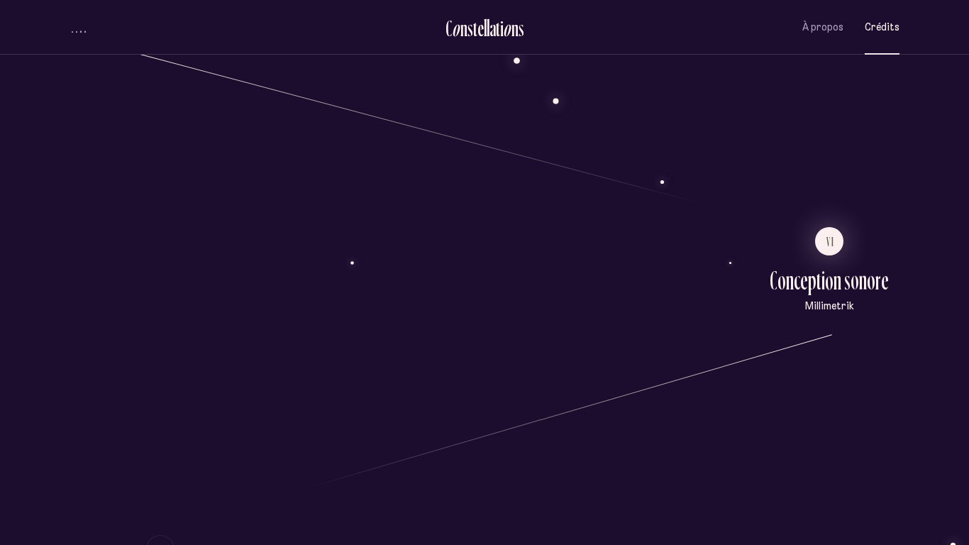
click at [825, 248] on div "C r é d i t s I I d é a t i o n , d i r e c t i o n a r t i s t i q u e e t l i…" at bounding box center [484, 380] width 969 height 4039
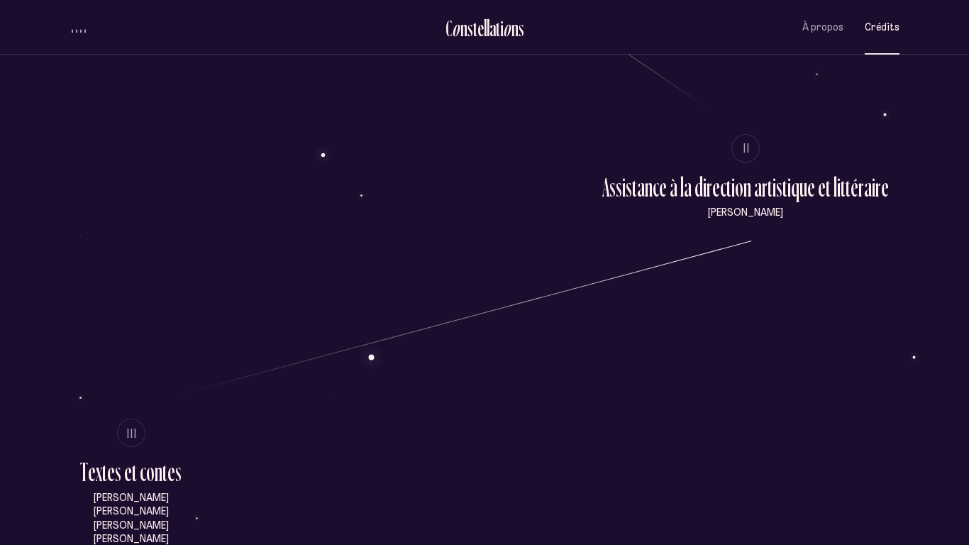
scroll to position [441, 0]
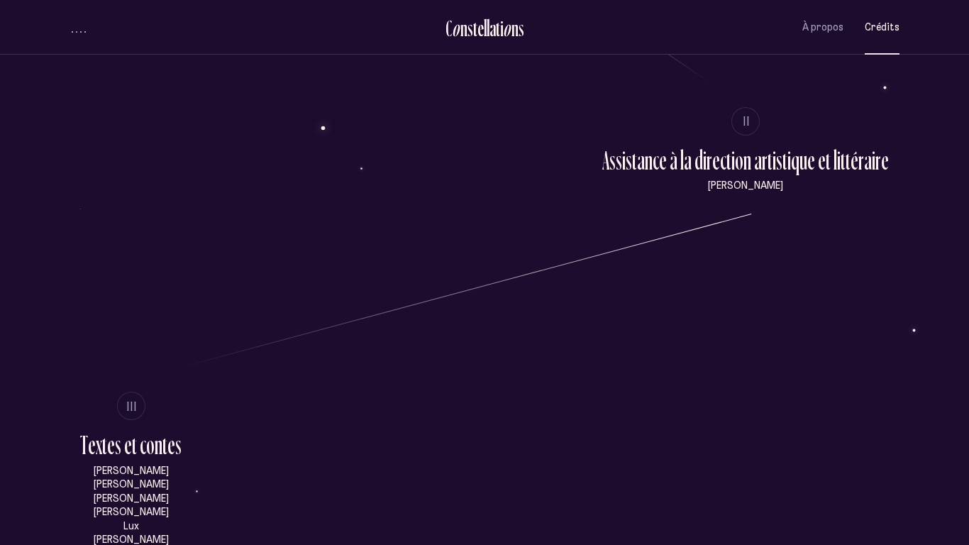
click at [751, 123] on span "II" at bounding box center [746, 121] width 7 height 12
click at [824, 31] on span "À propos" at bounding box center [822, 27] width 41 height 12
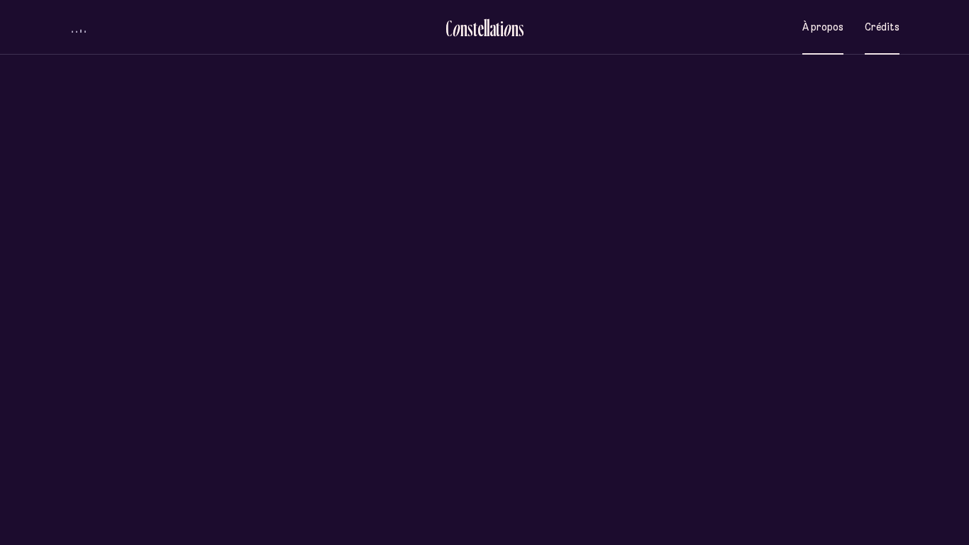
scroll to position [0, 0]
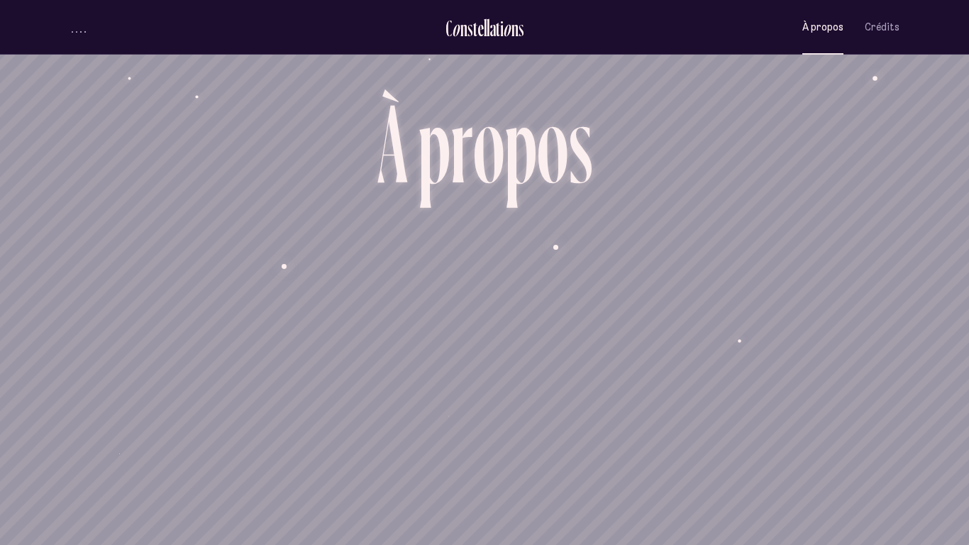
click at [89, 20] on li at bounding box center [205, 27] width 270 height 15
click at [82, 26] on button "volume audio" at bounding box center [79, 27] width 18 height 15
click at [82, 26] on div "volume audio" at bounding box center [79, 27] width 14 height 11
